Goal: Check status: Check status

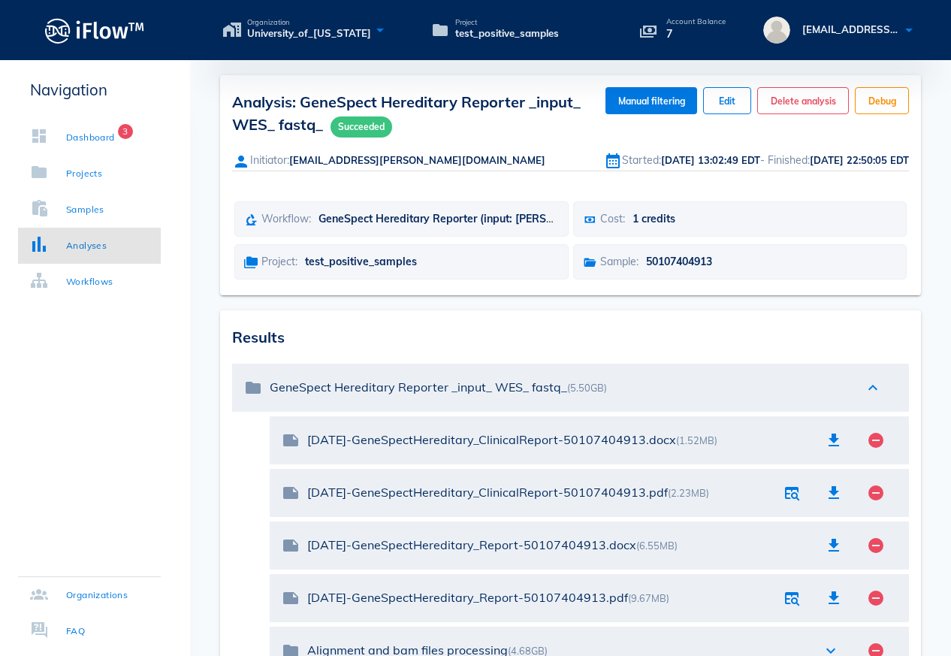
scroll to position [522, 0]
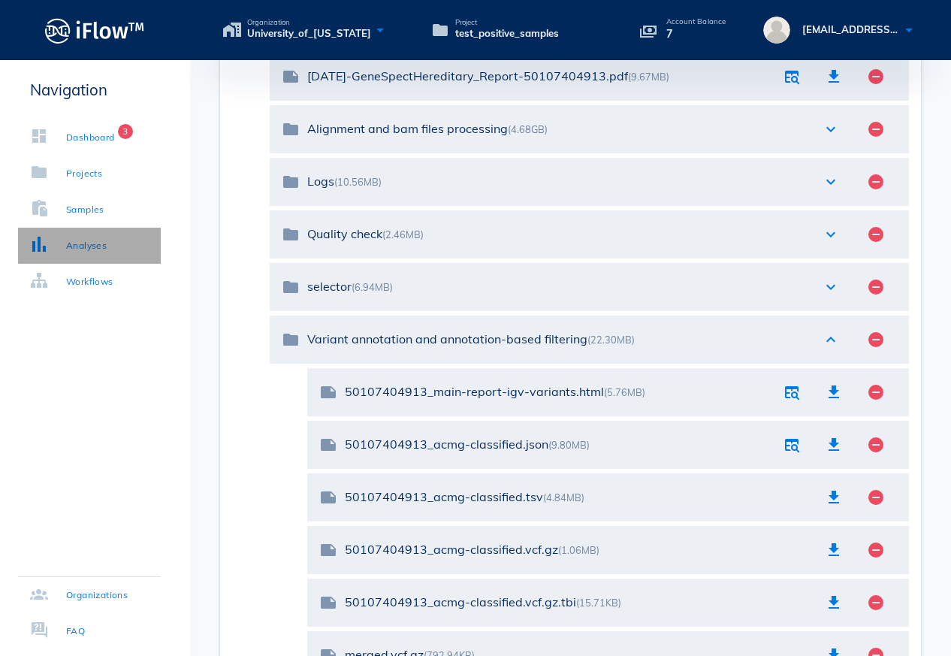
click at [102, 246] on div "Analyses" at bounding box center [86, 245] width 41 height 15
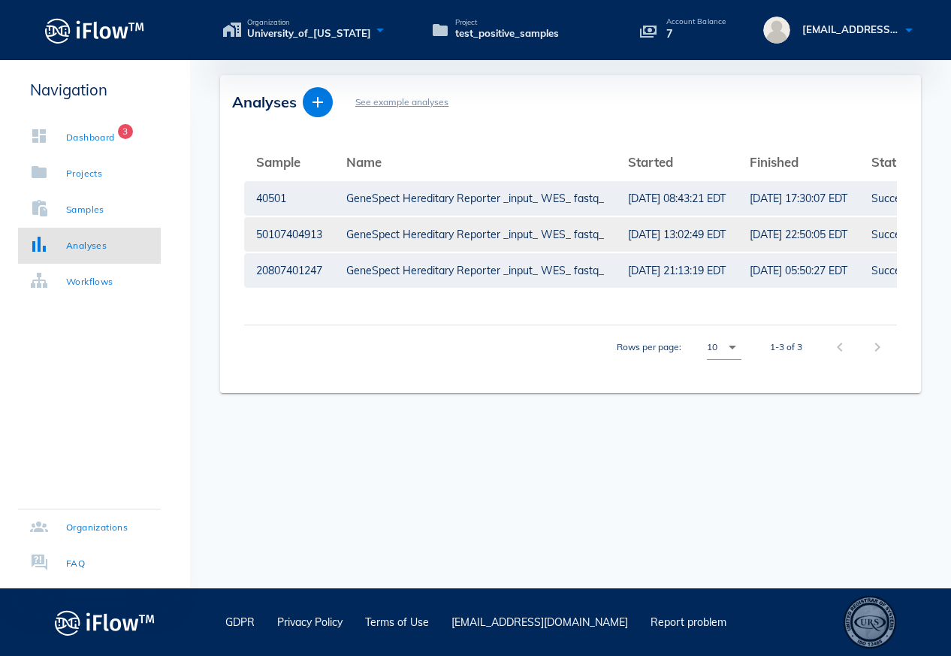
click at [392, 240] on div "GeneSpect Hereditary Reporter _input_ WES_ fastq_" at bounding box center [475, 234] width 258 height 35
click at [498, 233] on div "GeneSpect Hereditary Reporter _input_ WES_ fastq_" at bounding box center [475, 234] width 258 height 35
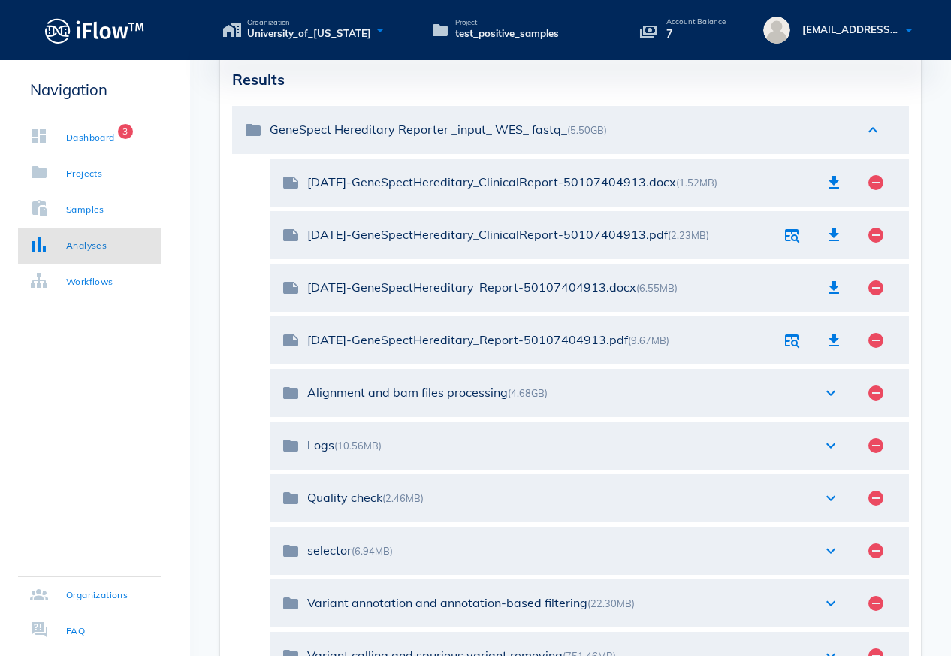
scroll to position [283, 0]
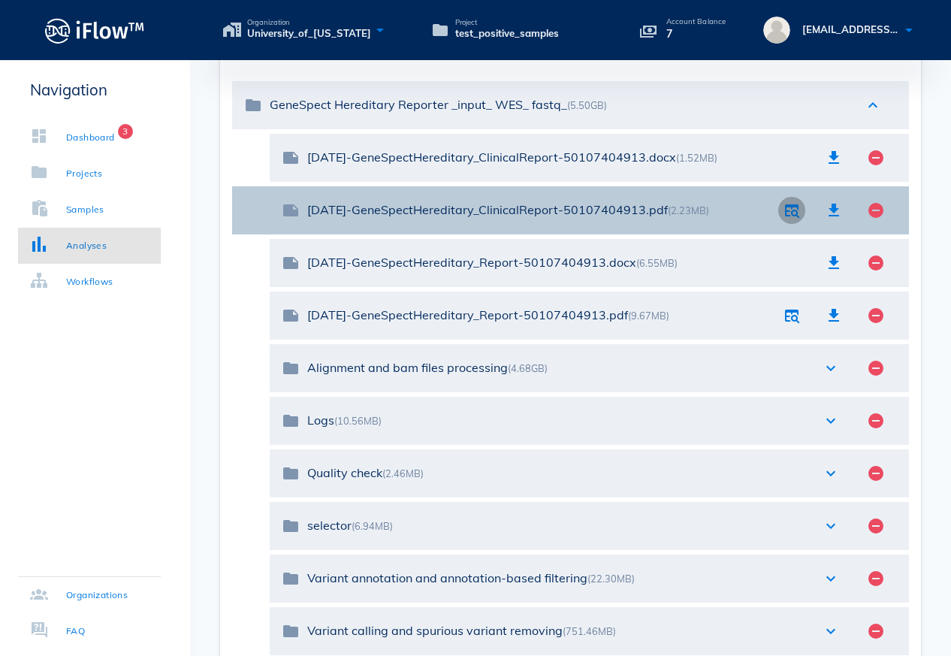
click at [795, 206] on icon "button" at bounding box center [792, 210] width 18 height 18
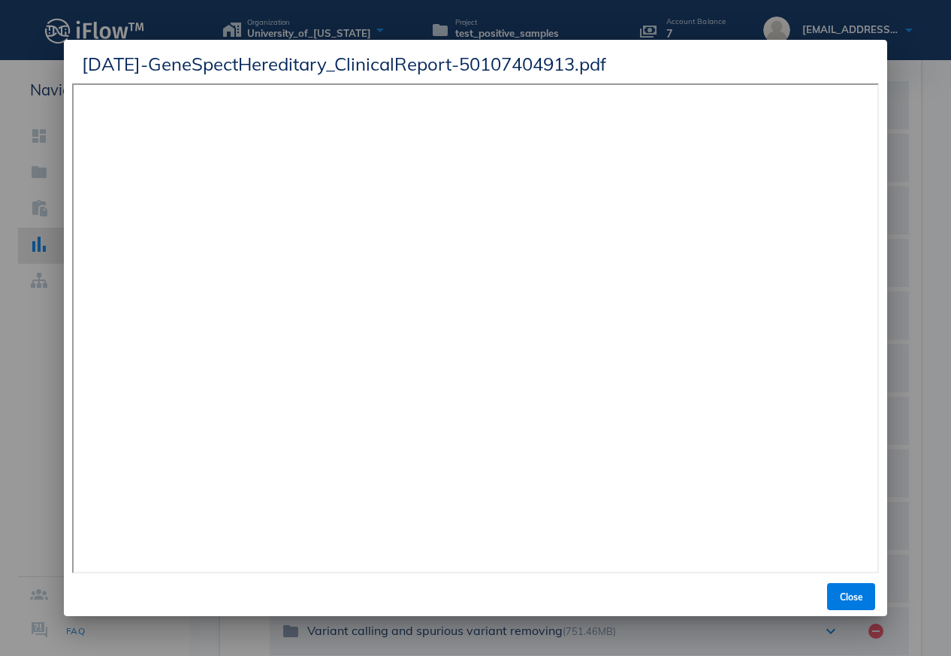
click at [26, 397] on div at bounding box center [475, 328] width 951 height 656
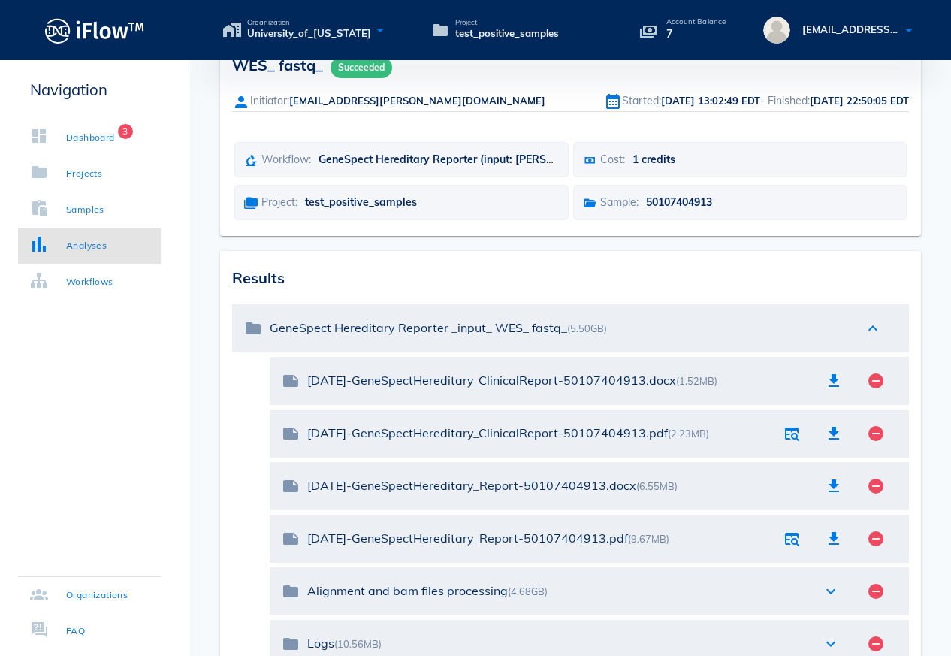
scroll to position [0, 0]
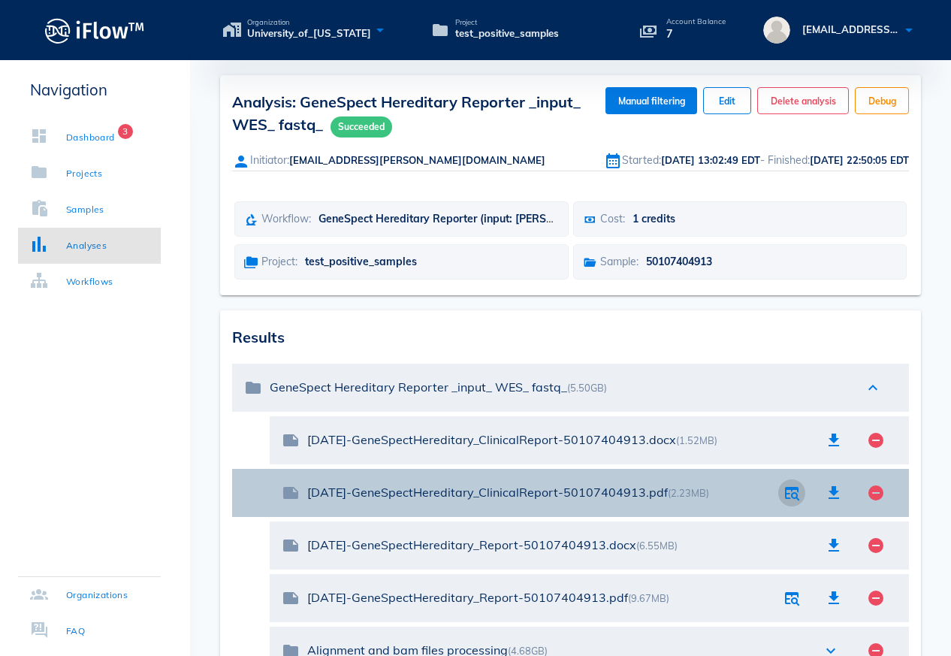
click at [788, 497] on icon "button" at bounding box center [792, 493] width 18 height 18
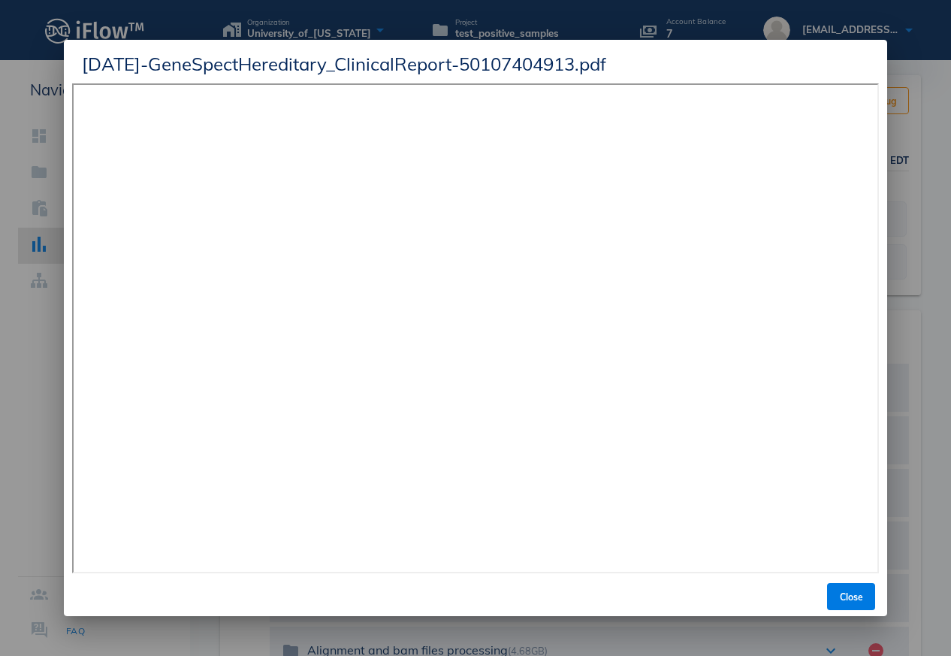
click at [923, 235] on div at bounding box center [475, 328] width 951 height 656
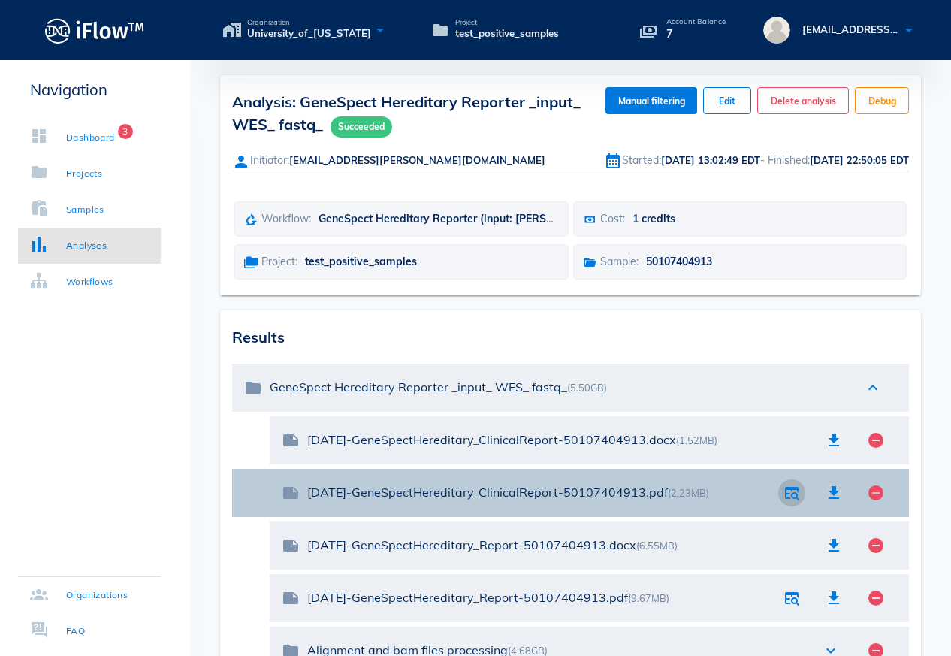
click at [788, 494] on icon "button" at bounding box center [792, 493] width 18 height 18
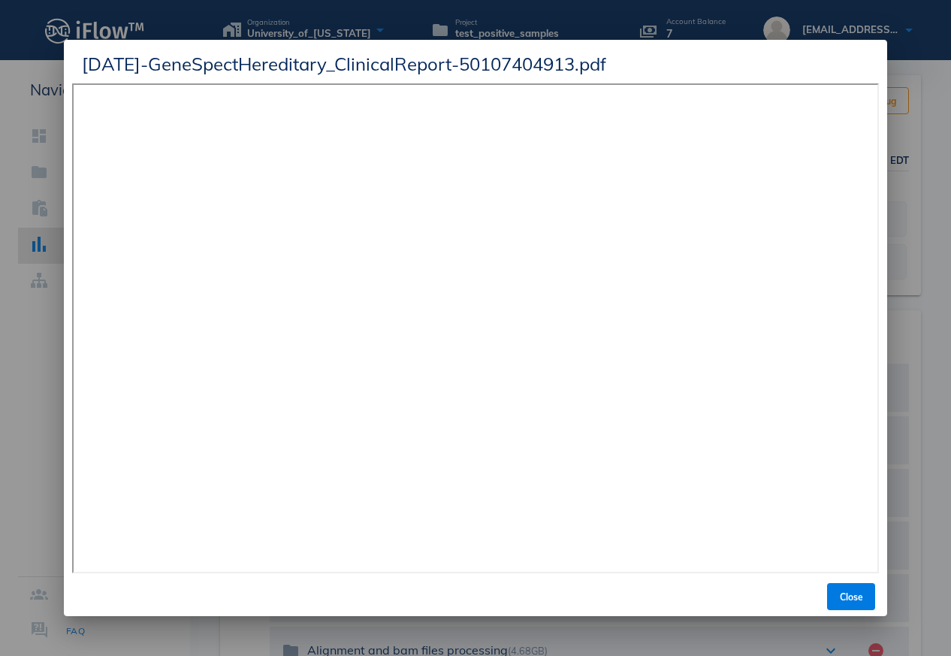
click at [932, 436] on div at bounding box center [475, 328] width 951 height 656
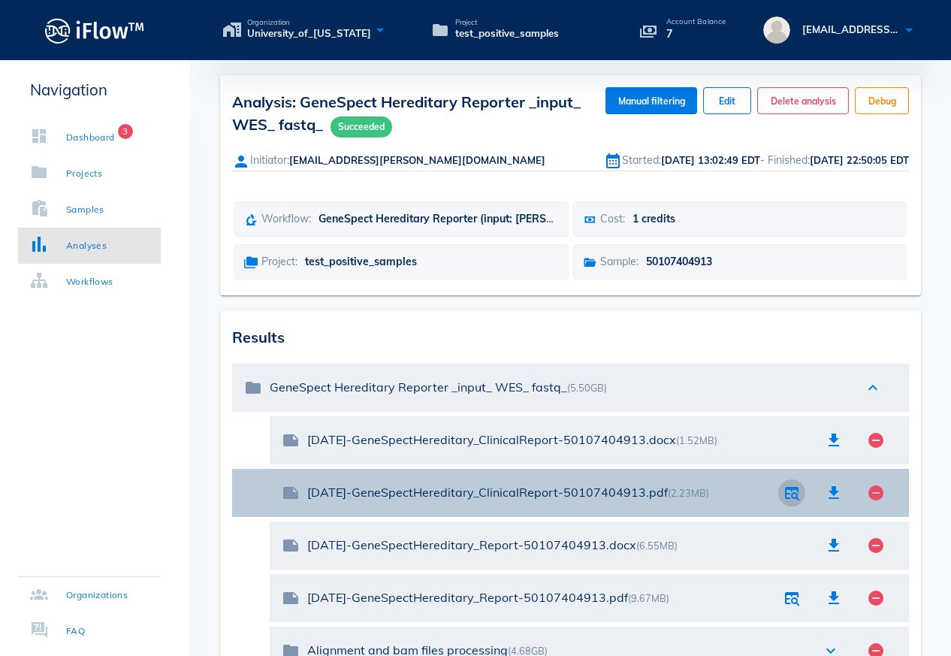
click at [796, 497] on icon "button" at bounding box center [792, 493] width 18 height 18
